Goal: Navigation & Orientation: Find specific page/section

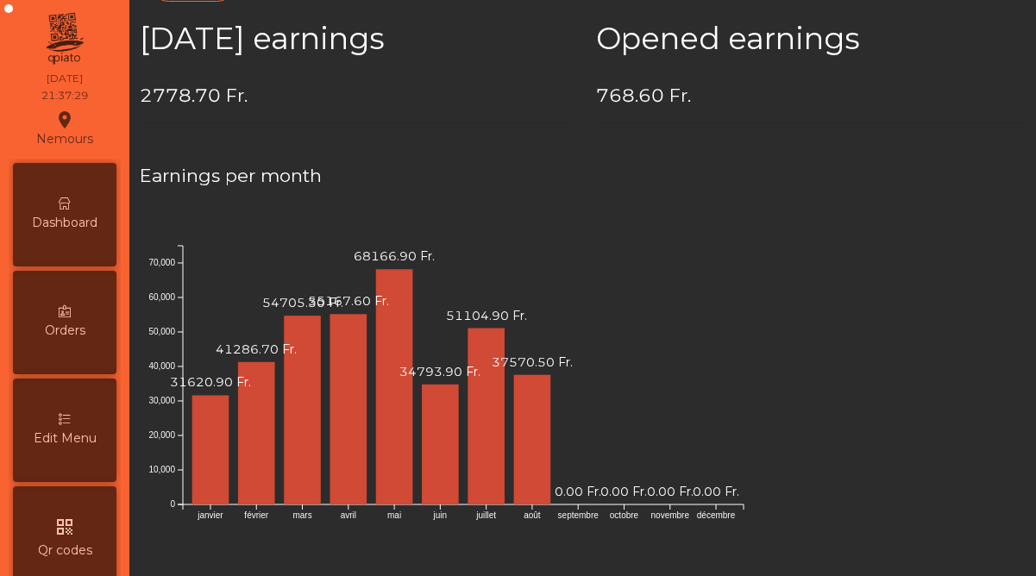
click at [79, 218] on span "Dashboard" at bounding box center [65, 223] width 66 height 18
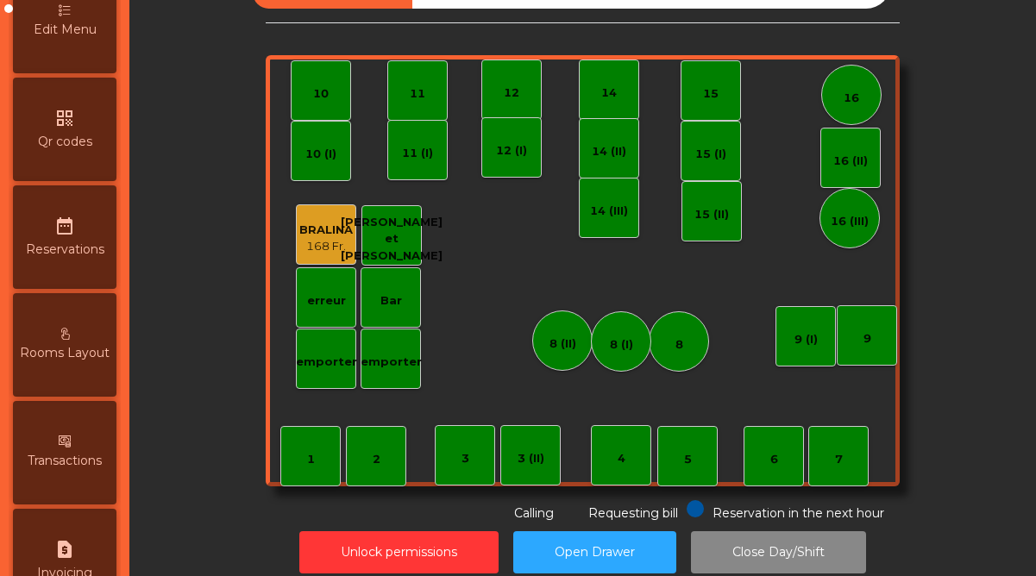
scroll to position [889, 0]
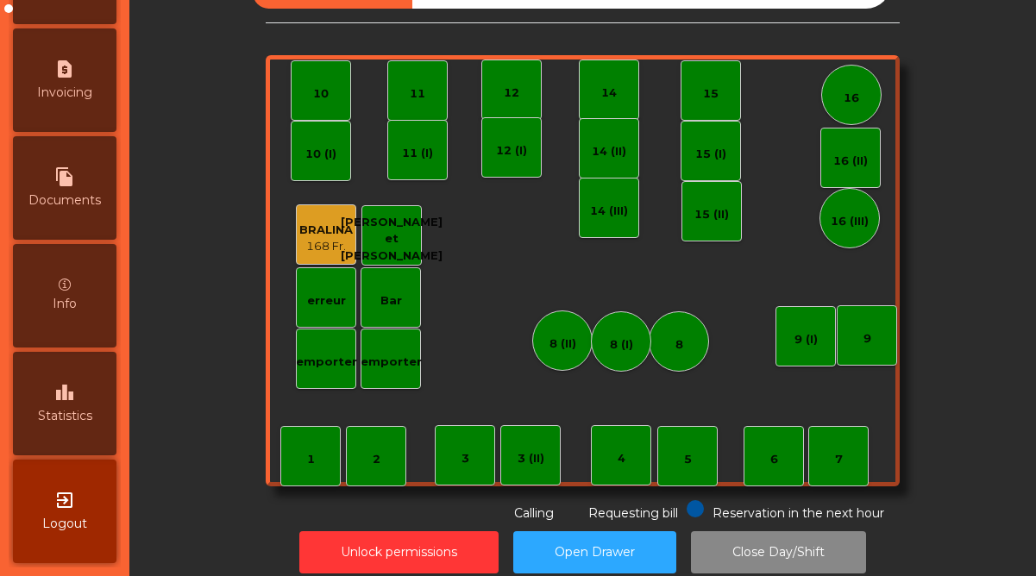
click at [51, 426] on div "leaderboard Statistics" at bounding box center [65, 404] width 104 height 104
